Goal: Obtain resource: Download file/media

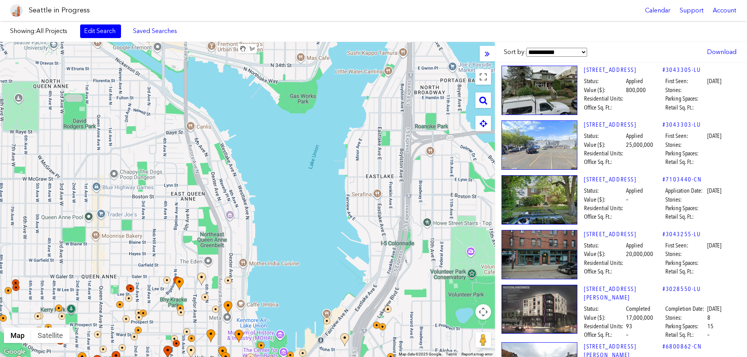
drag, startPoint x: 314, startPoint y: 139, endPoint x: 235, endPoint y: 372, distance: 245.9
click at [235, 357] on html "Seattle in Progress Calendar Support Account About [GEOGRAPHIC_DATA] in Progres…" at bounding box center [373, 178] width 747 height 357
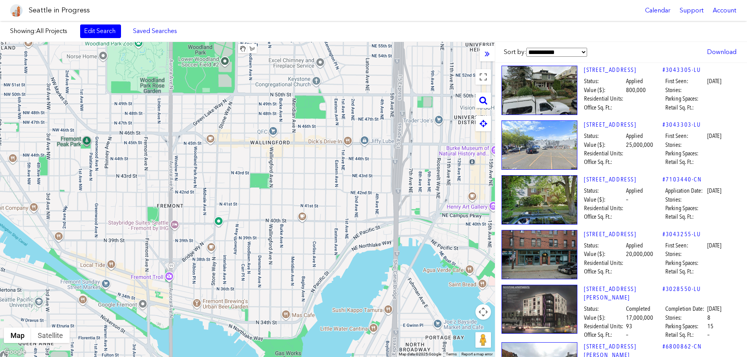
drag, startPoint x: 344, startPoint y: 52, endPoint x: 332, endPoint y: 311, distance: 259.3
click at [332, 311] on div at bounding box center [247, 199] width 495 height 315
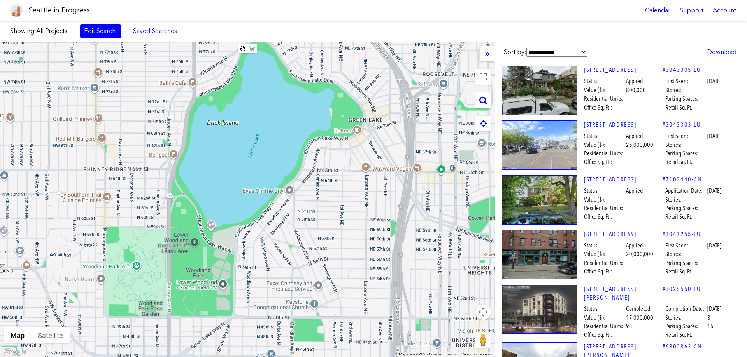
drag, startPoint x: 304, startPoint y: 151, endPoint x: 299, endPoint y: 328, distance: 177.0
click at [302, 357] on html "Seattle in Progress Calendar Support Account About [GEOGRAPHIC_DATA] in Progres…" at bounding box center [373, 178] width 747 height 357
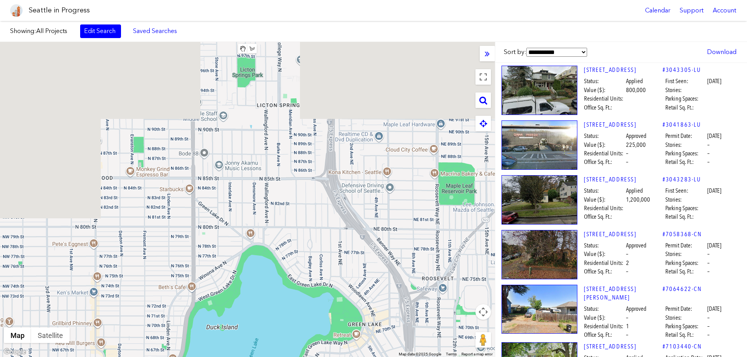
drag, startPoint x: 305, startPoint y: 173, endPoint x: 304, endPoint y: 323, distance: 150.5
click at [305, 357] on html "Seattle in Progress Calendar Support Account About [GEOGRAPHIC_DATA] in Progres…" at bounding box center [373, 178] width 747 height 357
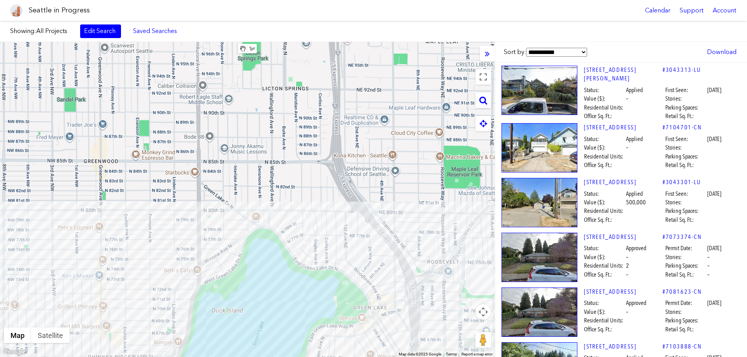
drag, startPoint x: 218, startPoint y: 160, endPoint x: 248, endPoint y: 42, distance: 121.3
click at [250, 40] on div "Showing: All Projects Edit Search Saved Searches Added to Saved Searches Done C…" at bounding box center [373, 189] width 747 height 336
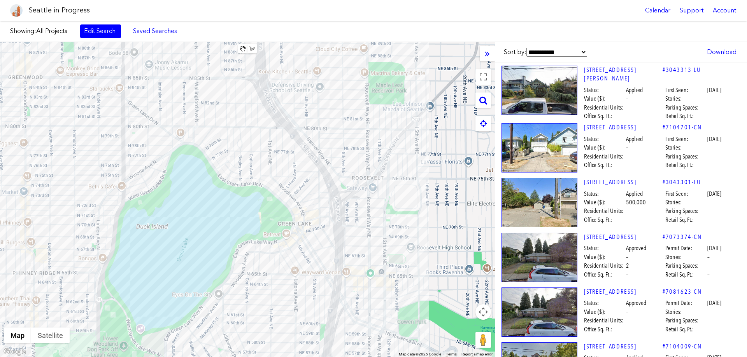
drag, startPoint x: 453, startPoint y: 172, endPoint x: 362, endPoint y: 172, distance: 91.8
click at [362, 172] on div at bounding box center [247, 199] width 495 height 315
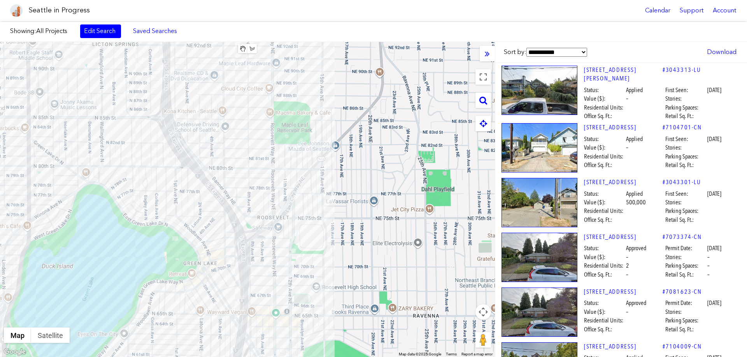
drag, startPoint x: 409, startPoint y: 144, endPoint x: 308, endPoint y: 177, distance: 105.9
click at [315, 185] on div at bounding box center [247, 199] width 495 height 315
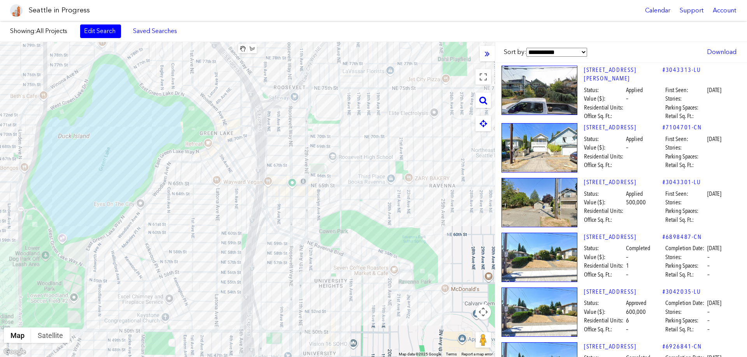
drag, startPoint x: 334, startPoint y: 221, endPoint x: 353, endPoint y: 90, distance: 132.9
click at [353, 90] on div at bounding box center [247, 199] width 495 height 315
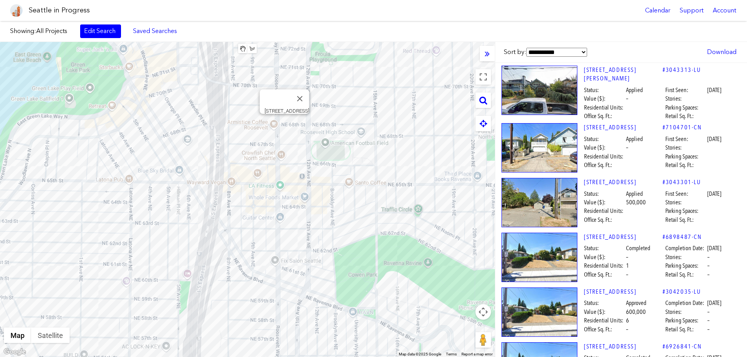
click at [286, 124] on div "[STREET_ADDRESS]" at bounding box center [247, 199] width 495 height 315
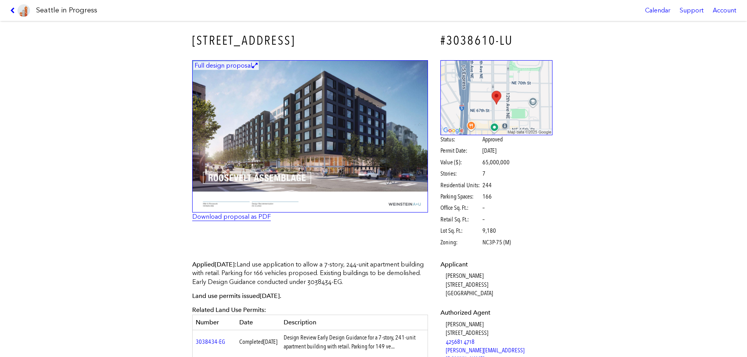
click at [249, 216] on link "Download proposal as PDF" at bounding box center [231, 216] width 79 height 7
